Goal: Navigation & Orientation: Understand site structure

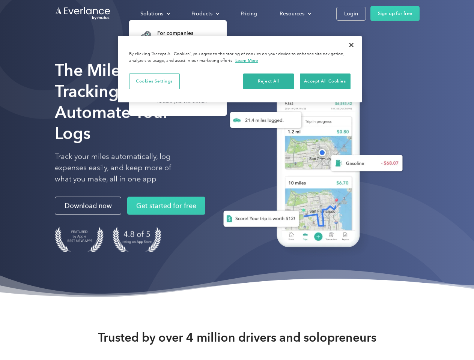
click at [155, 14] on div "Solutions" at bounding box center [151, 13] width 23 height 9
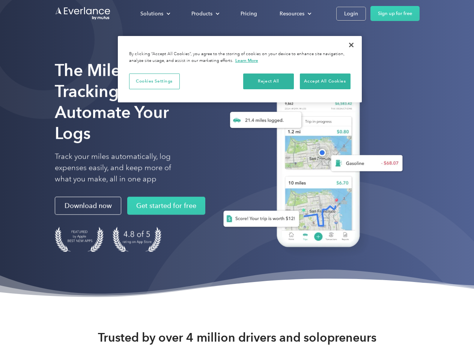
click at [204, 14] on div "Products" at bounding box center [201, 13] width 21 height 9
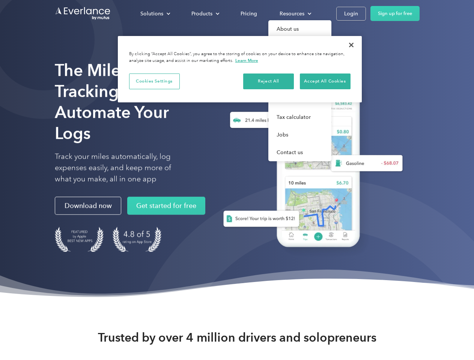
click at [295, 14] on div "Resources" at bounding box center [291, 13] width 25 height 9
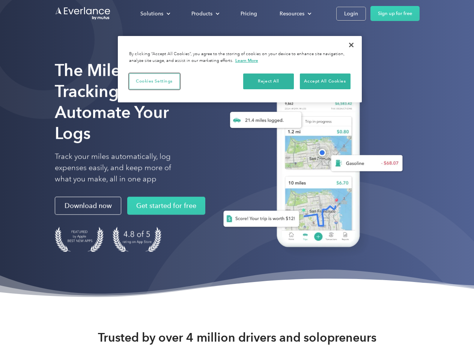
click at [154, 81] on button "Cookies Settings" at bounding box center [154, 82] width 51 height 16
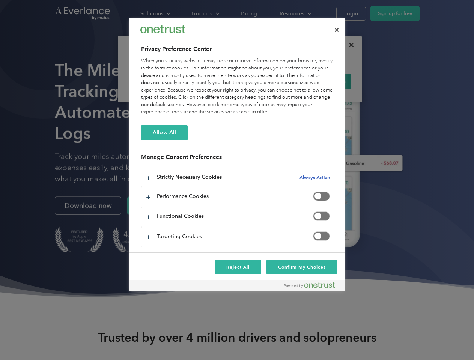
click at [269, 81] on div "When you visit any website, it may store or retrieve information on your browse…" at bounding box center [237, 86] width 192 height 59
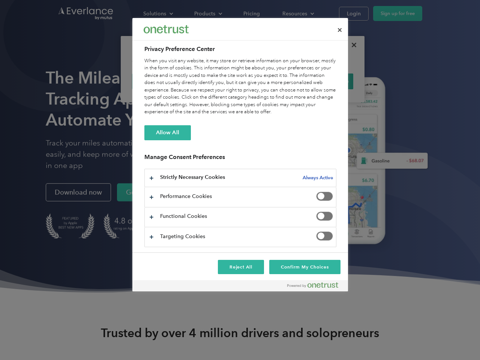
click at [325, 81] on div "When you visit any website, it may store or retrieve information on your browse…" at bounding box center [240, 86] width 192 height 59
click at [351, 45] on div at bounding box center [240, 180] width 480 height 360
